Goal: Task Accomplishment & Management: Manage account settings

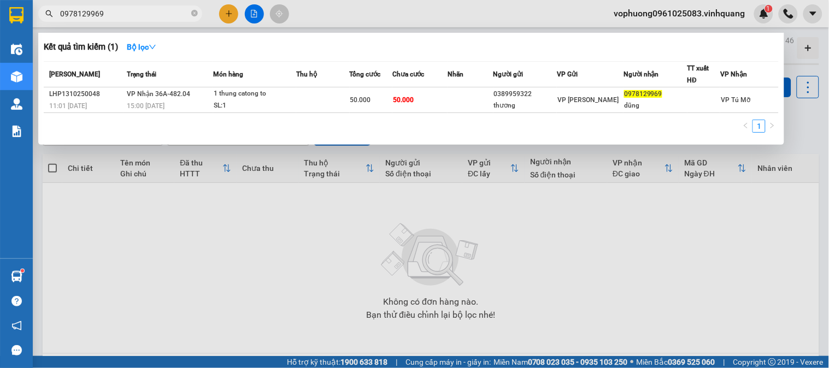
drag, startPoint x: 198, startPoint y: 11, endPoint x: 188, endPoint y: 11, distance: 9.8
click at [195, 11] on span "0978129969" at bounding box center [120, 13] width 164 height 16
drag, startPoint x: 192, startPoint y: 12, endPoint x: 183, endPoint y: 12, distance: 9.3
click at [192, 12] on icon "close-circle" at bounding box center [194, 13] width 7 height 7
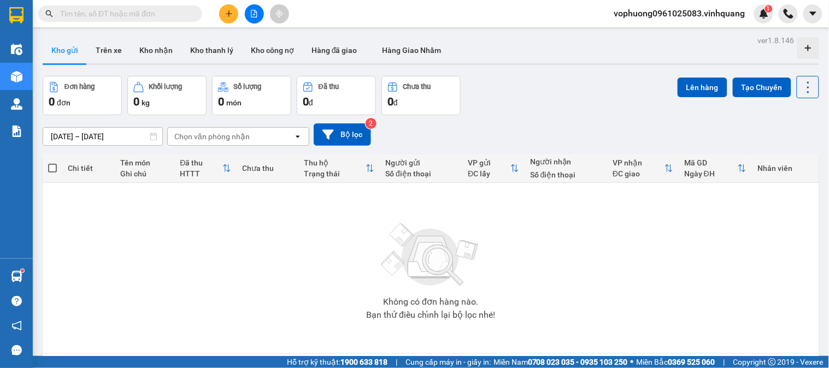
click at [179, 14] on input "text" at bounding box center [124, 14] width 129 height 12
paste input "0903244224"
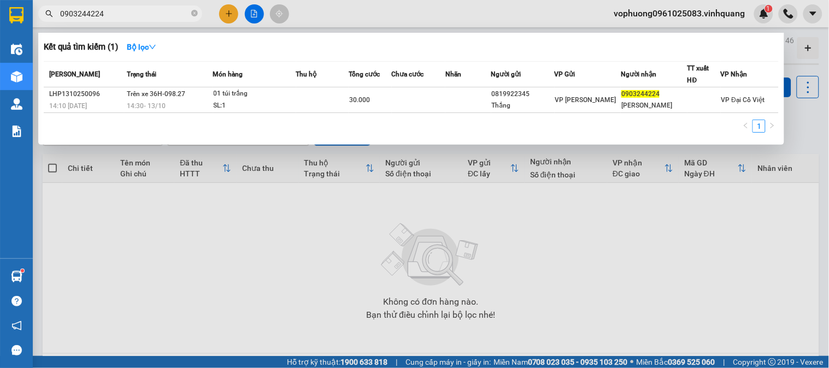
type input "0903244224"
click at [669, 14] on div at bounding box center [414, 184] width 829 height 368
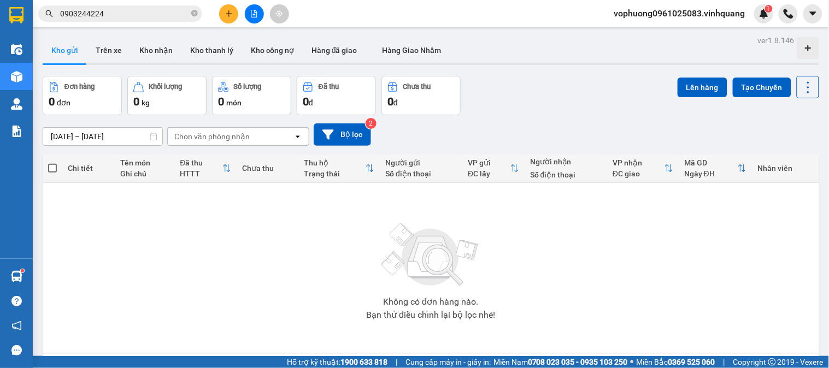
click at [649, 8] on span "vophuong0961025083.vinhquang" at bounding box center [680, 14] width 149 height 14
click at [638, 33] on span "Đăng xuất" at bounding box center [684, 34] width 127 height 12
